Goal: Check status

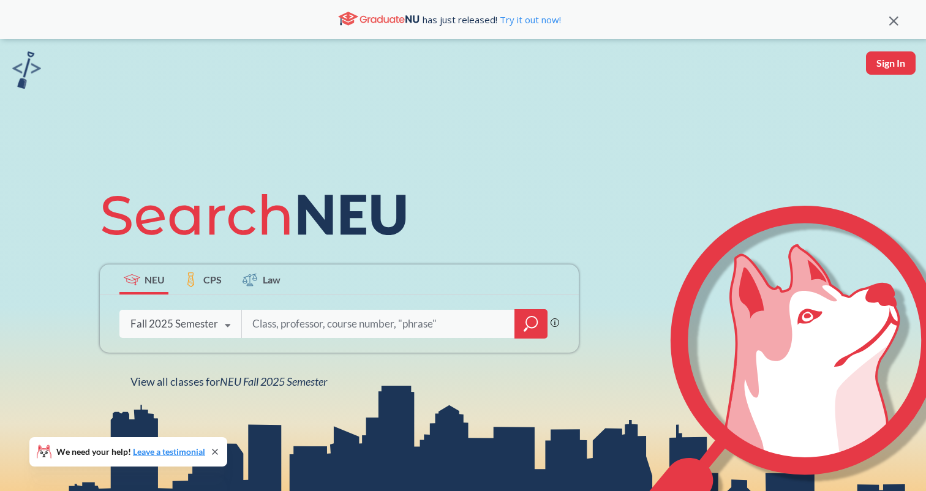
click at [411, 320] on input "search" at bounding box center [378, 324] width 255 height 26
type input "12726"
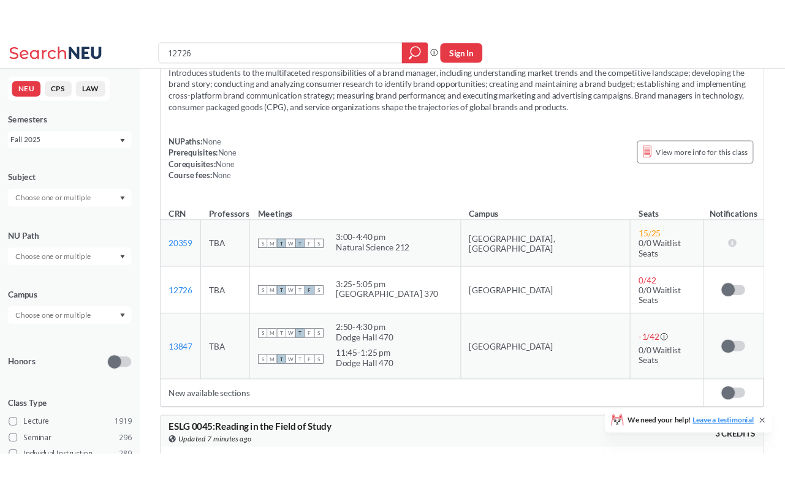
scroll to position [69, 0]
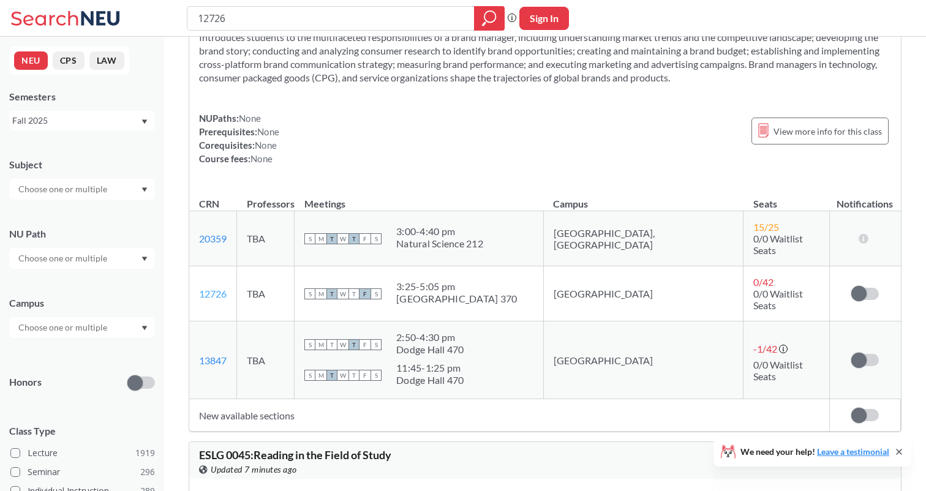
click at [215, 288] on link "12726" at bounding box center [213, 294] width 28 height 12
click at [865, 288] on label at bounding box center [866, 294] width 28 height 12
click at [852, 288] on input "checkbox" at bounding box center [852, 288] width 0 height 0
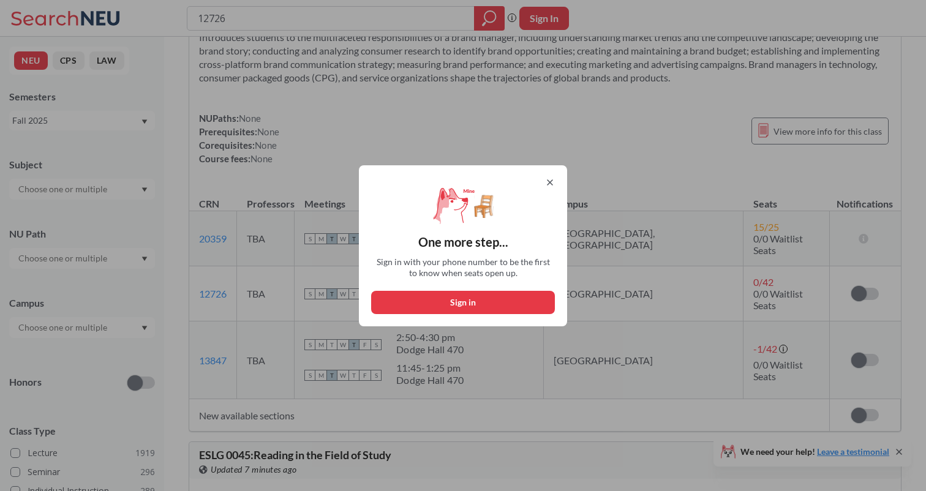
click at [529, 293] on button "Sign in" at bounding box center [463, 302] width 184 height 23
select select "US"
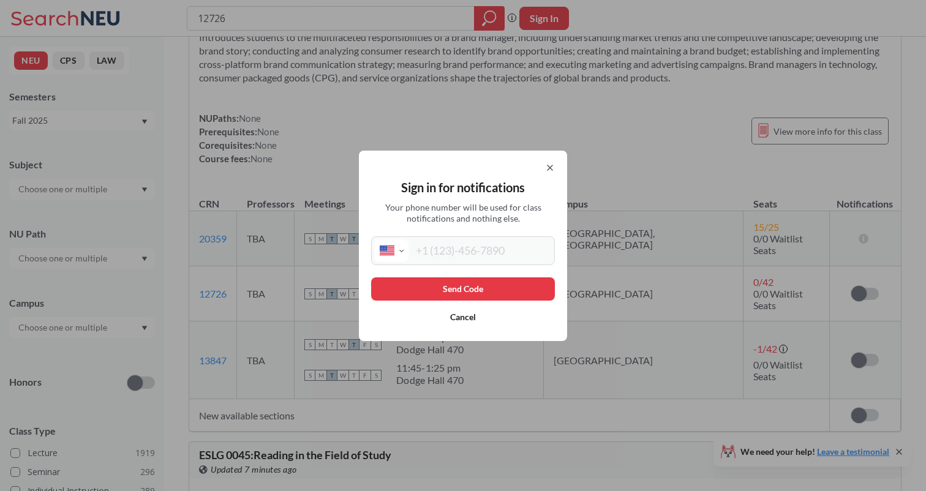
click at [512, 248] on input "tel" at bounding box center [480, 251] width 143 height 23
type input "[PHONE_NUMBER]"
click at [483, 289] on button "Send Code" at bounding box center [463, 289] width 184 height 23
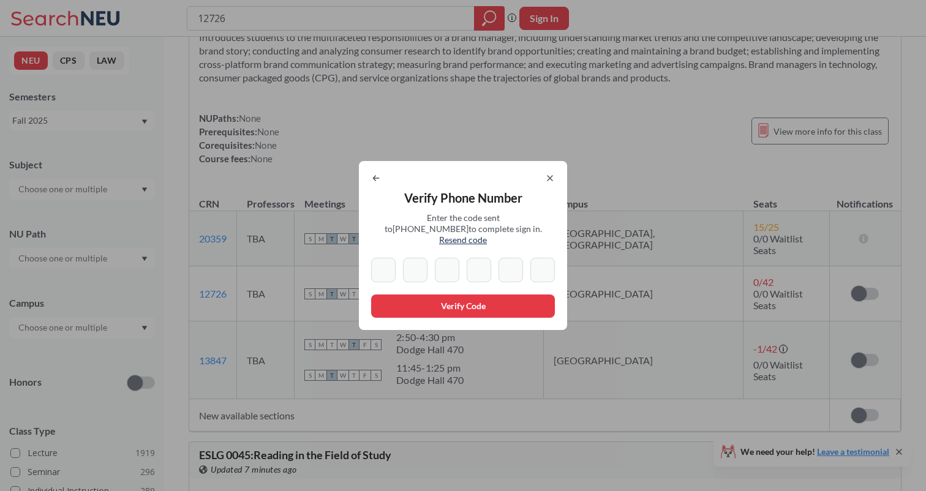
type input "1"
type input "5"
type input "4"
type input "0"
type input "3"
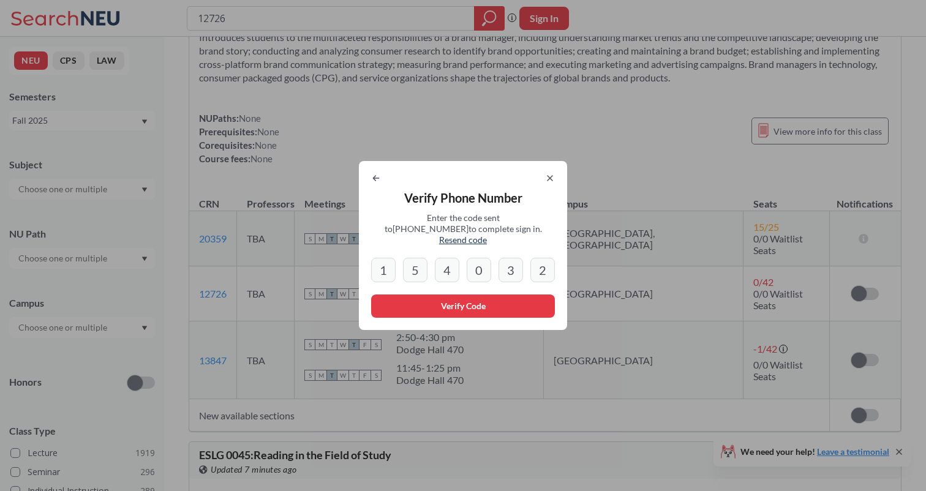
type input "2"
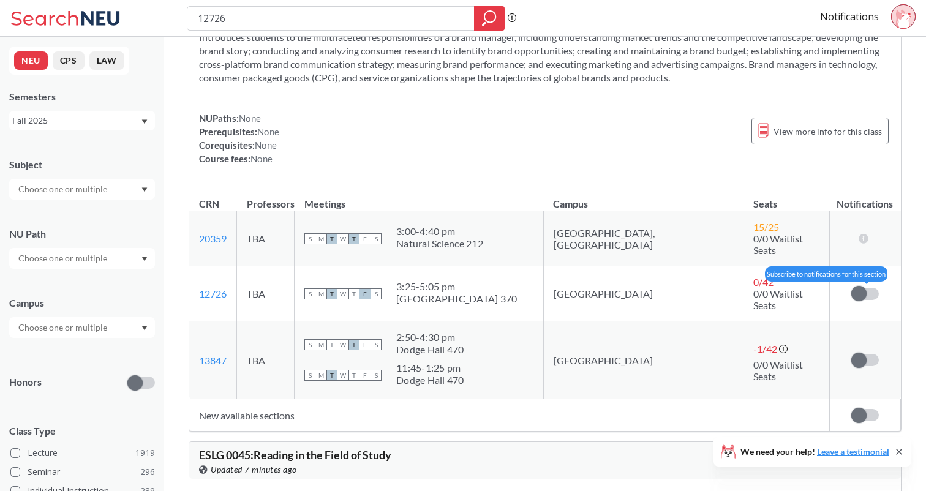
click at [865, 286] on span at bounding box center [859, 293] width 15 height 15
click at [852, 288] on input "checkbox" at bounding box center [852, 288] width 0 height 0
